Goal: Find specific page/section: Find specific page/section

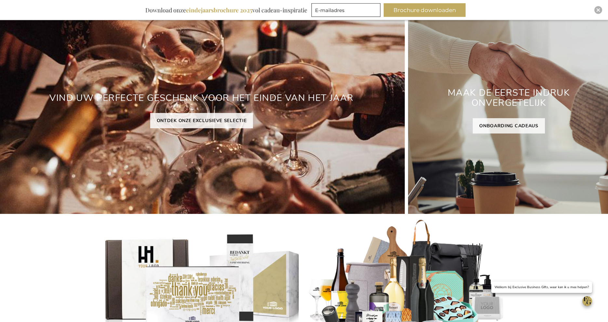
scroll to position [81, 0]
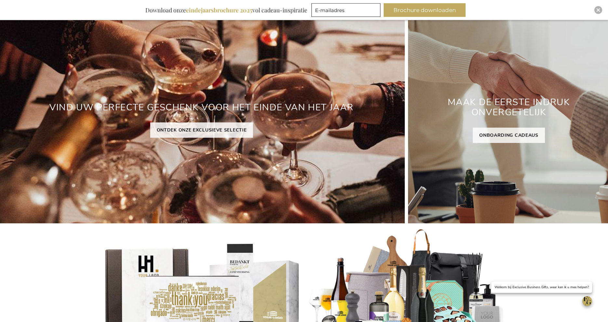
drag, startPoint x: 594, startPoint y: 12, endPoint x: 586, endPoint y: 14, distance: 7.3
click at [593, 12] on div "Inspiratiebrochure Download onze eindejaarsbrochure 2025 vol cadeau-inspiratie …" at bounding box center [304, 10] width 608 height 20
drag, startPoint x: 598, startPoint y: 11, endPoint x: 592, endPoint y: 12, distance: 6.2
click at [597, 11] on img "Close" at bounding box center [598, 10] width 4 height 4
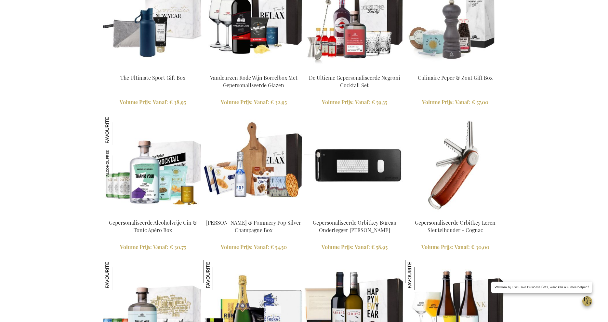
scroll to position [823, 0]
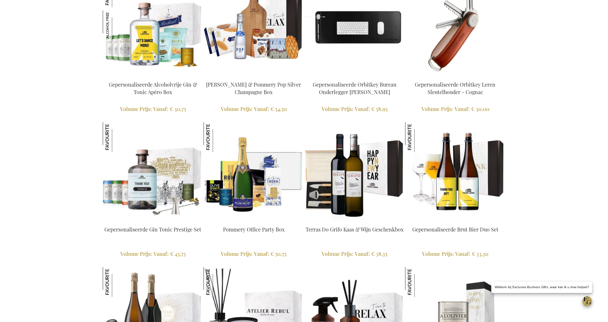
click at [143, 50] on img at bounding box center [153, 27] width 100 height 100
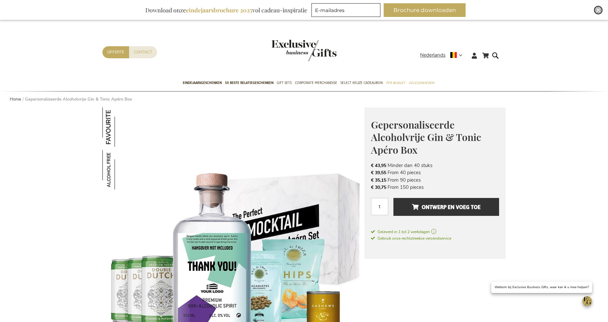
drag, startPoint x: 599, startPoint y: 10, endPoint x: 542, endPoint y: 28, distance: 59.8
click at [598, 11] on img "Close" at bounding box center [598, 10] width 4 height 4
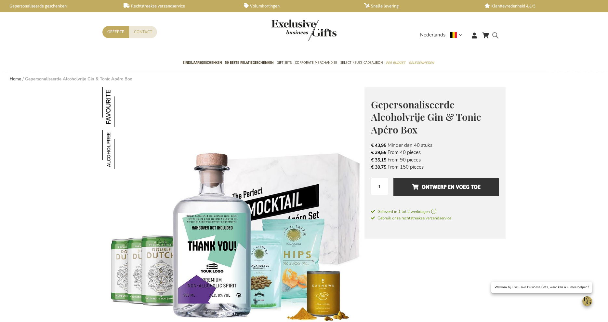
click at [496, 35] on form "Search Search" at bounding box center [497, 40] width 7 height 19
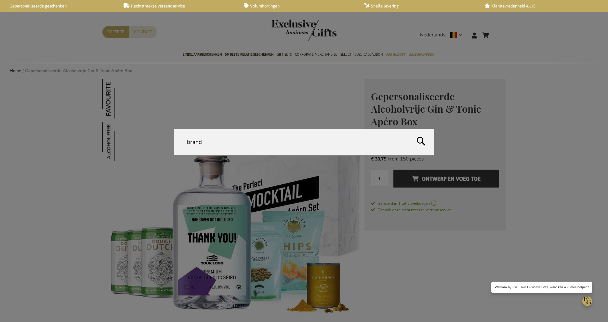
type input "brands"
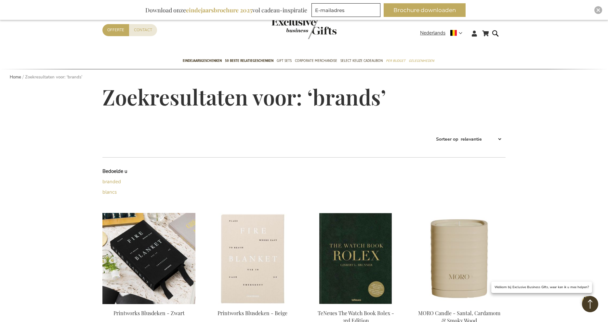
scroll to position [21, 0]
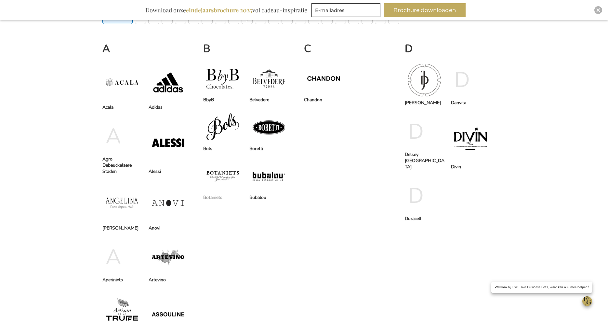
scroll to position [235, 0]
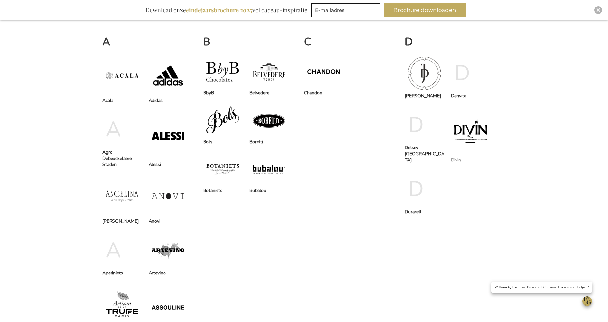
click at [477, 128] on span at bounding box center [470, 130] width 39 height 51
